Goal: Information Seeking & Learning: Find specific fact

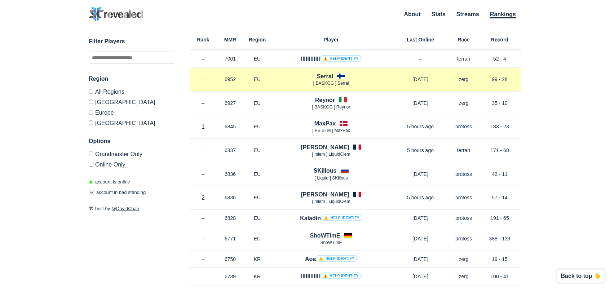
click at [319, 76] on h4 "Serral" at bounding box center [325, 76] width 16 height 8
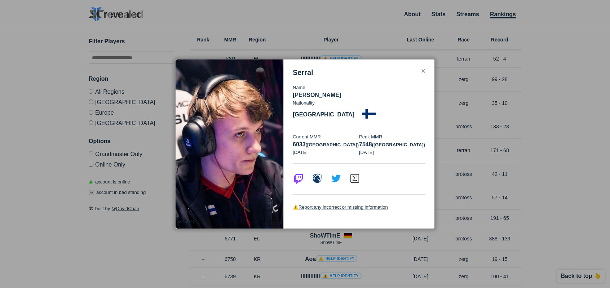
click at [426, 78] on div "Serral Name [PERSON_NAME] Nationality [DEMOGRAPHIC_DATA] Current MMR 6033 ([GEO…" at bounding box center [359, 143] width 151 height 169
click at [419, 77] on div "Serral" at bounding box center [359, 72] width 133 height 8
click at [426, 78] on div "Serral Name [PERSON_NAME] Nationality [DEMOGRAPHIC_DATA] Current MMR 6033 ([GEO…" at bounding box center [359, 143] width 151 height 169
click at [424, 74] on div "✕" at bounding box center [423, 71] width 5 height 6
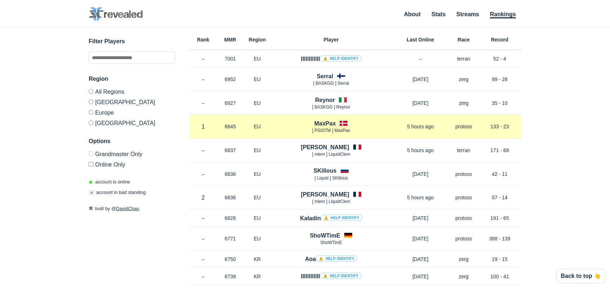
click at [330, 123] on h4 "MaxPax" at bounding box center [325, 123] width 22 height 8
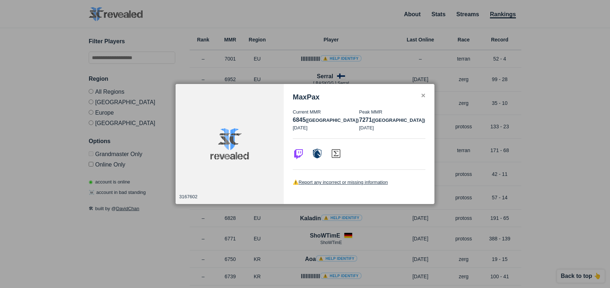
click at [15, 245] on div at bounding box center [305, 144] width 610 height 288
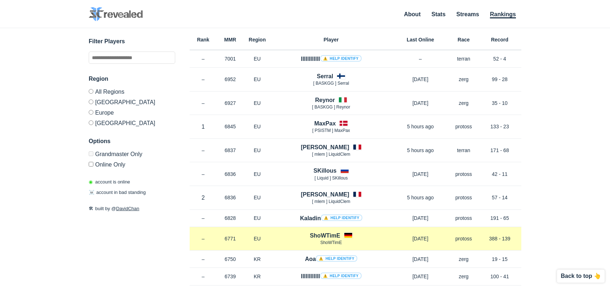
click at [337, 234] on h4 "ShoWTimE" at bounding box center [325, 235] width 30 height 8
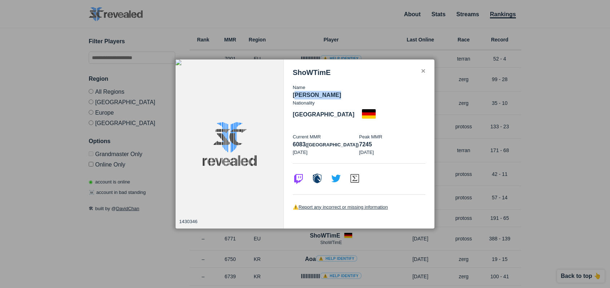
drag, startPoint x: 296, startPoint y: 100, endPoint x: 333, endPoint y: 109, distance: 38.6
click at [333, 100] on div "Name [PERSON_NAME]" at bounding box center [359, 92] width 133 height 16
click at [304, 91] on p "Name" at bounding box center [359, 87] width 133 height 7
drag, startPoint x: 289, startPoint y: 102, endPoint x: 350, endPoint y: 108, distance: 60.5
click at [351, 108] on div "ShoWTimE Name [PERSON_NAME] Nationality [DEMOGRAPHIC_DATA] Current MMR 6083 (eu…" at bounding box center [359, 143] width 151 height 169
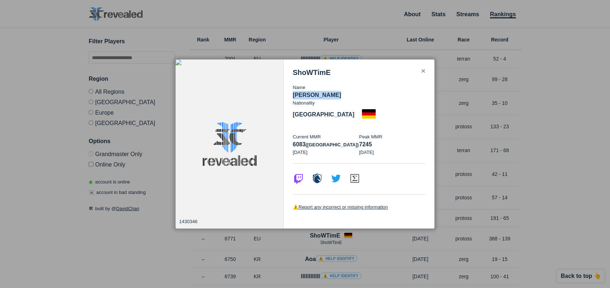
click at [310, 100] on div "Name [PERSON_NAME]" at bounding box center [359, 92] width 133 height 16
drag, startPoint x: 294, startPoint y: 101, endPoint x: 342, endPoint y: 107, distance: 48.4
click at [342, 99] on p "[PERSON_NAME]" at bounding box center [359, 95] width 133 height 9
click at [309, 99] on p "[PERSON_NAME]" at bounding box center [359, 95] width 133 height 9
click at [325, 99] on p "[PERSON_NAME]" at bounding box center [359, 95] width 133 height 9
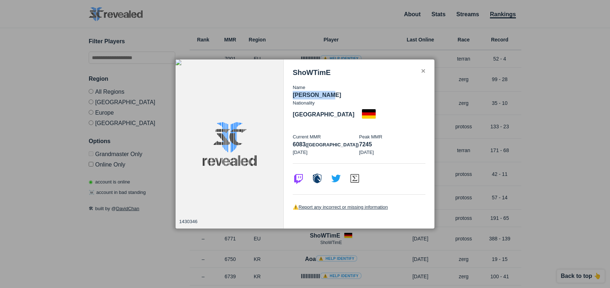
click at [291, 103] on div "ShoWTimE Name [PERSON_NAME] Nationality [DEMOGRAPHIC_DATA] Current MMR 6083 (eu…" at bounding box center [359, 143] width 151 height 169
click at [345, 223] on div at bounding box center [305, 144] width 610 height 288
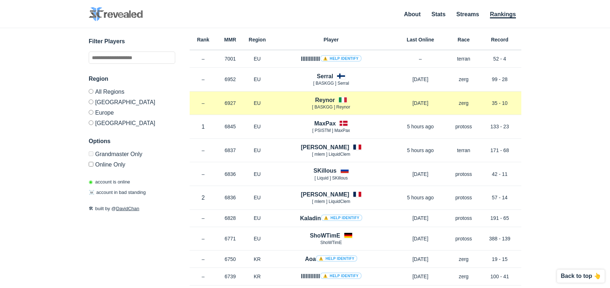
click at [331, 96] on h4 "Reynor" at bounding box center [325, 100] width 20 height 8
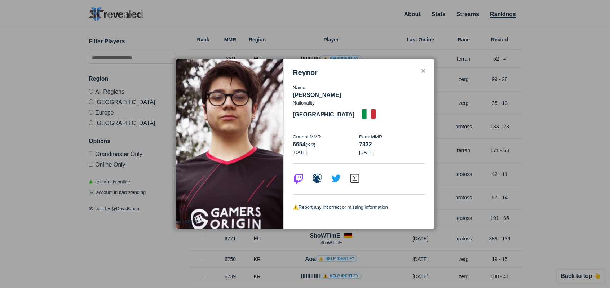
click at [96, 219] on div at bounding box center [305, 144] width 610 height 288
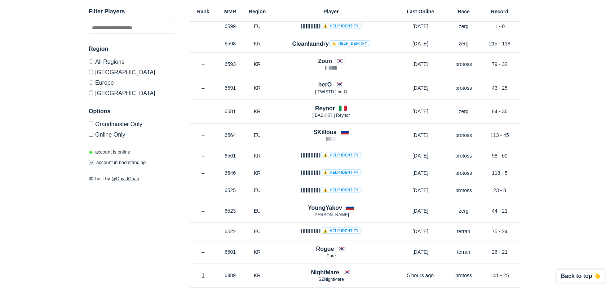
scroll to position [444, 0]
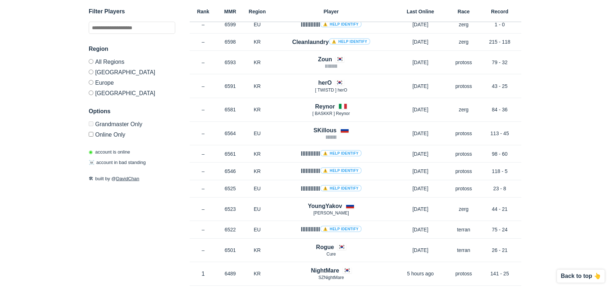
drag, startPoint x: 172, startPoint y: 183, endPoint x: 176, endPoint y: 182, distance: 3.7
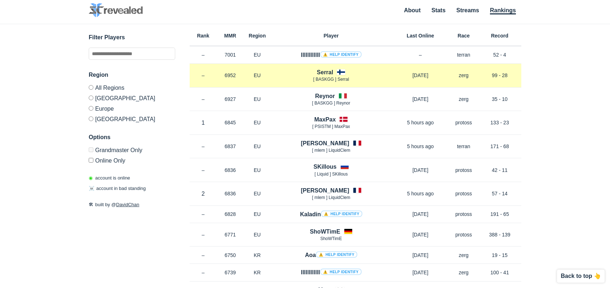
scroll to position [0, 0]
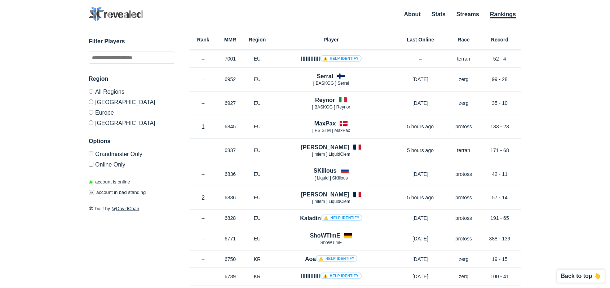
click at [203, 43] on div "Rank MMR Region Player Last Online Race Record" at bounding box center [356, 39] width 332 height 22
click at [204, 40] on h6 "Rank" at bounding box center [203, 39] width 27 height 5
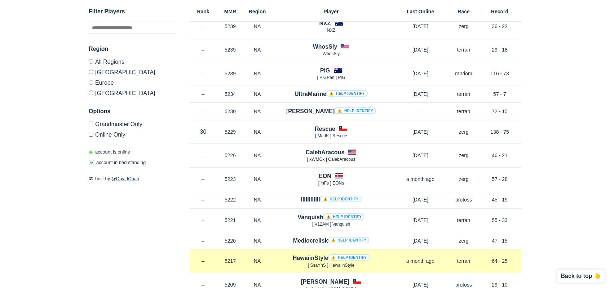
drag, startPoint x: 208, startPoint y: 195, endPoint x: 211, endPoint y: 189, distance: 6.8
